Goal: Task Accomplishment & Management: Manage account settings

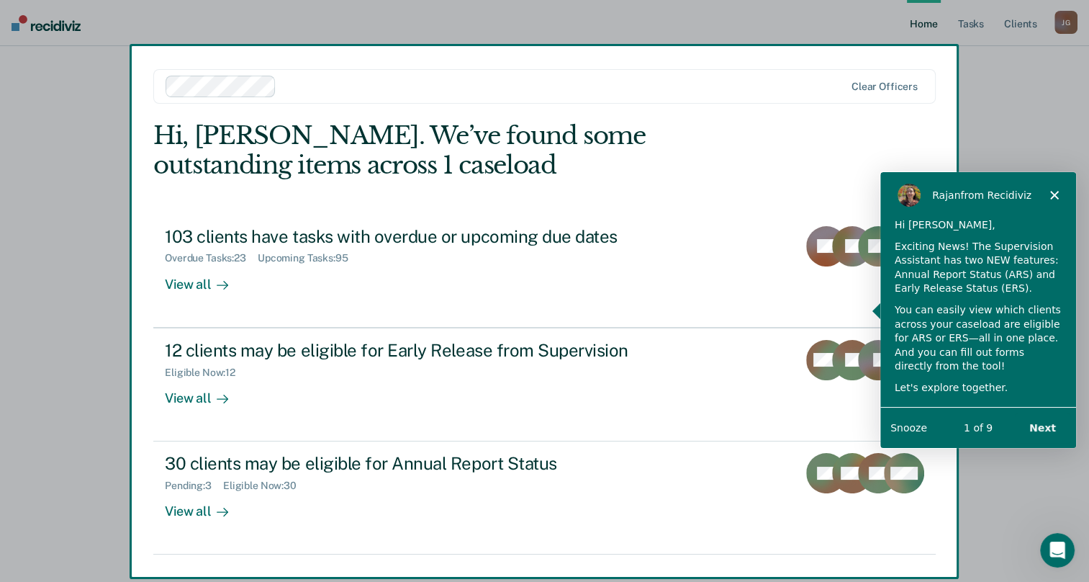
click at [1051, 424] on button "Next" at bounding box center [1041, 427] width 55 height 30
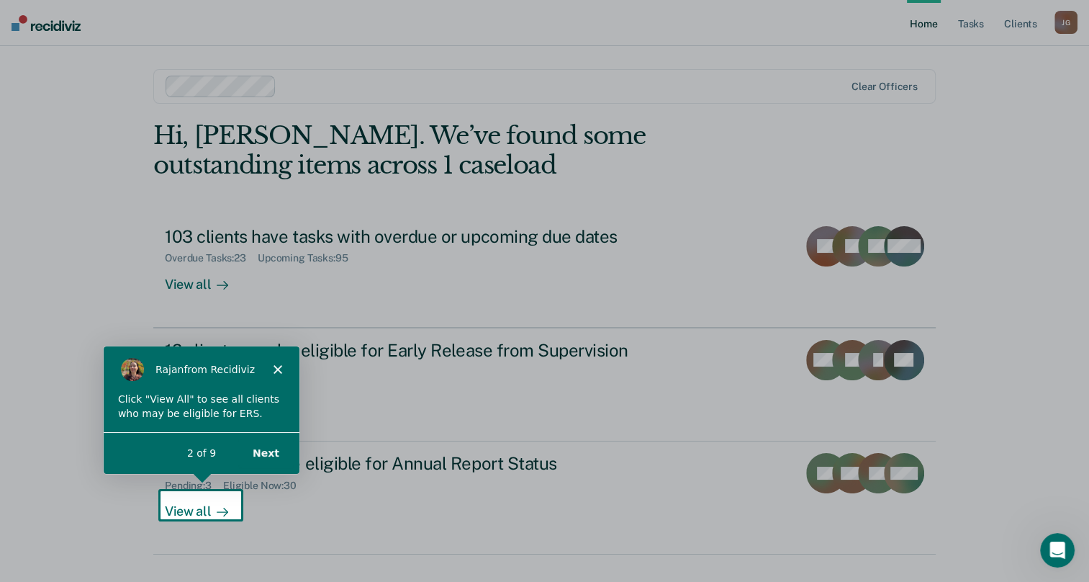
click at [273, 451] on button "Next" at bounding box center [264, 453] width 55 height 30
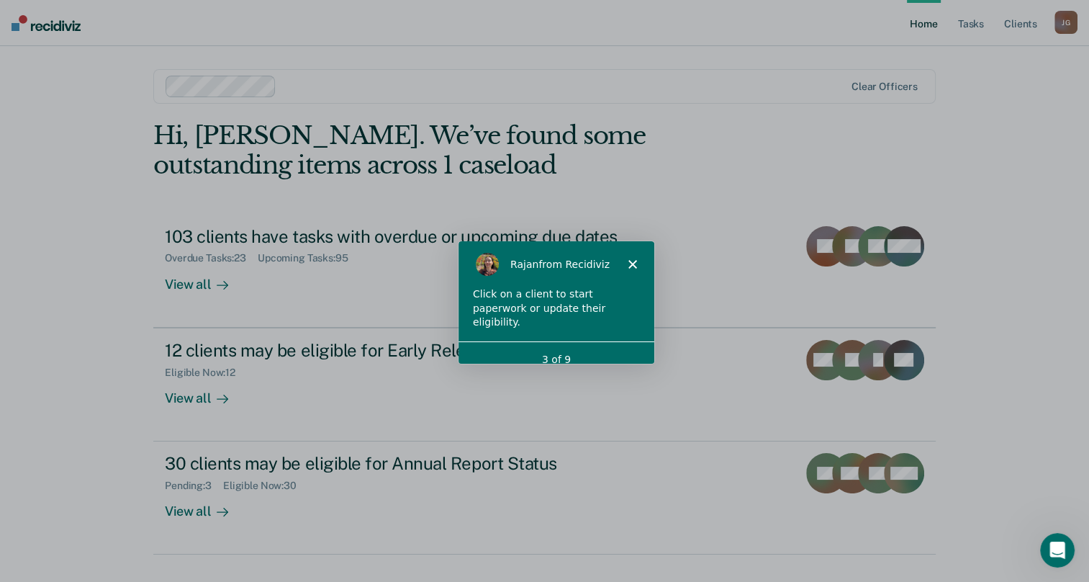
click at [630, 264] on polygon "Close" at bounding box center [631, 263] width 9 height 9
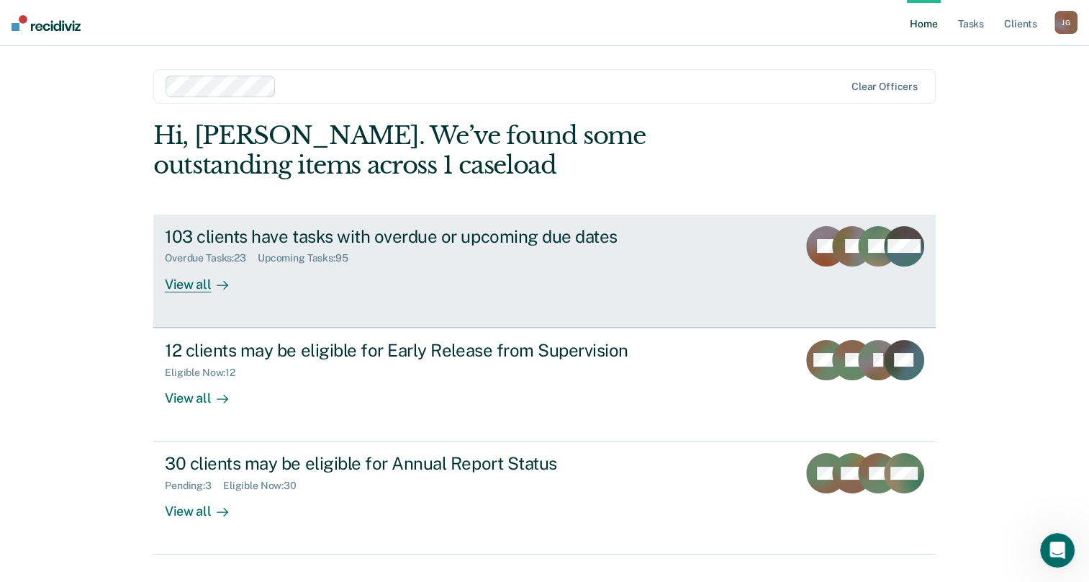
click at [181, 284] on div "View all" at bounding box center [205, 278] width 81 height 28
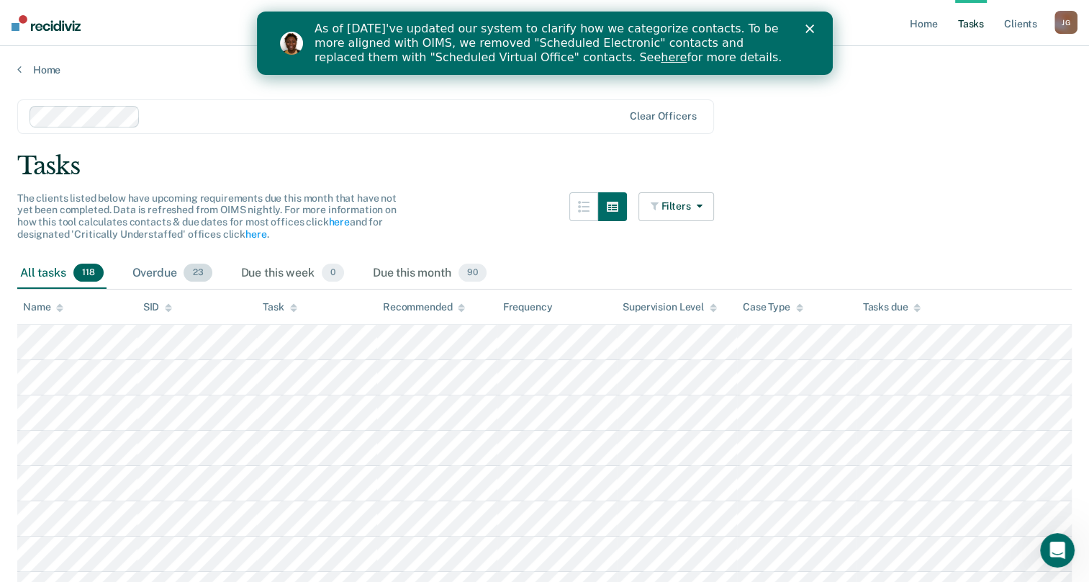
click at [182, 271] on div "Overdue 23" at bounding box center [173, 274] width 86 height 32
click at [156, 264] on div "Overdue 23" at bounding box center [173, 274] width 86 height 32
click at [276, 270] on div "Due this week 0" at bounding box center [292, 274] width 109 height 32
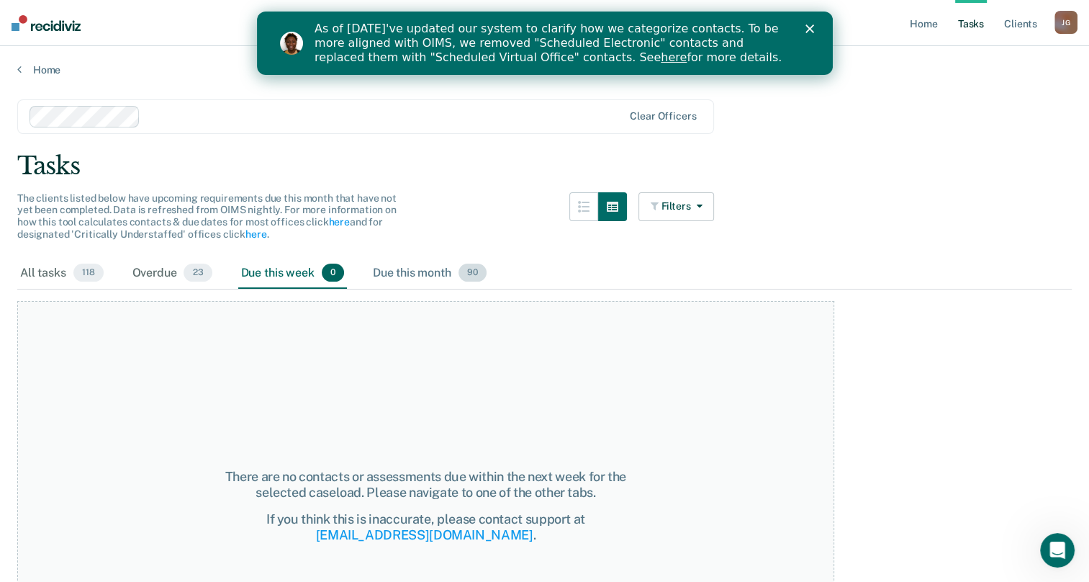
click at [392, 265] on div "Due this month 90" at bounding box center [429, 274] width 119 height 32
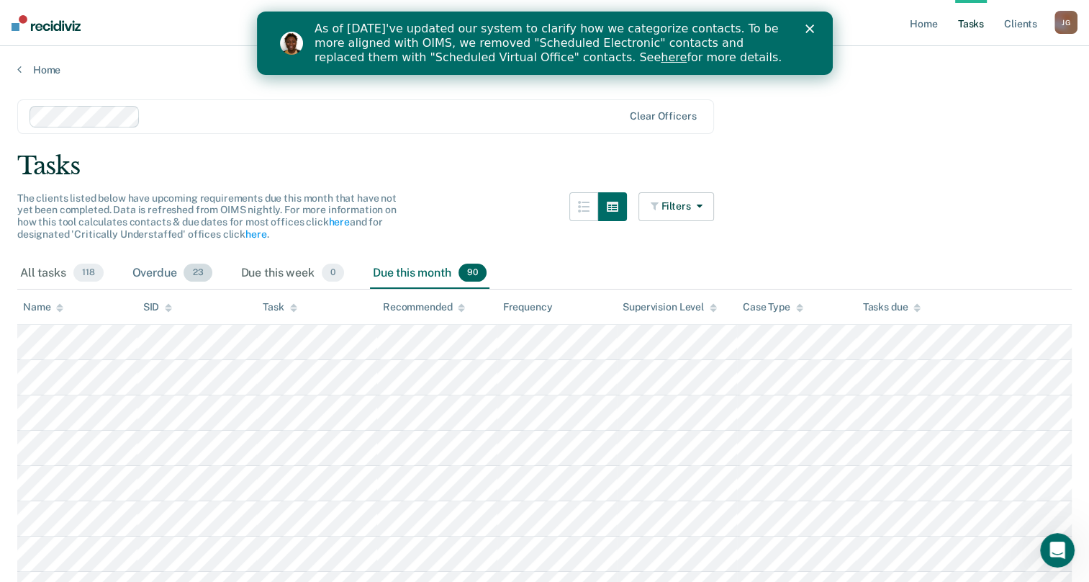
click at [162, 266] on div "Overdue 23" at bounding box center [173, 274] width 86 height 32
click at [804, 29] on div "As of [DATE]'ve updated our system to clarify how we categorize contacts. To be…" at bounding box center [561, 43] width 495 height 52
click at [814, 22] on div "As of [DATE]'ve updated our system to clarify how we categorize contacts. To be…" at bounding box center [544, 43] width 576 height 52
click at [805, 27] on icon "Close" at bounding box center [809, 28] width 9 height 9
